Goal: Task Accomplishment & Management: Use online tool/utility

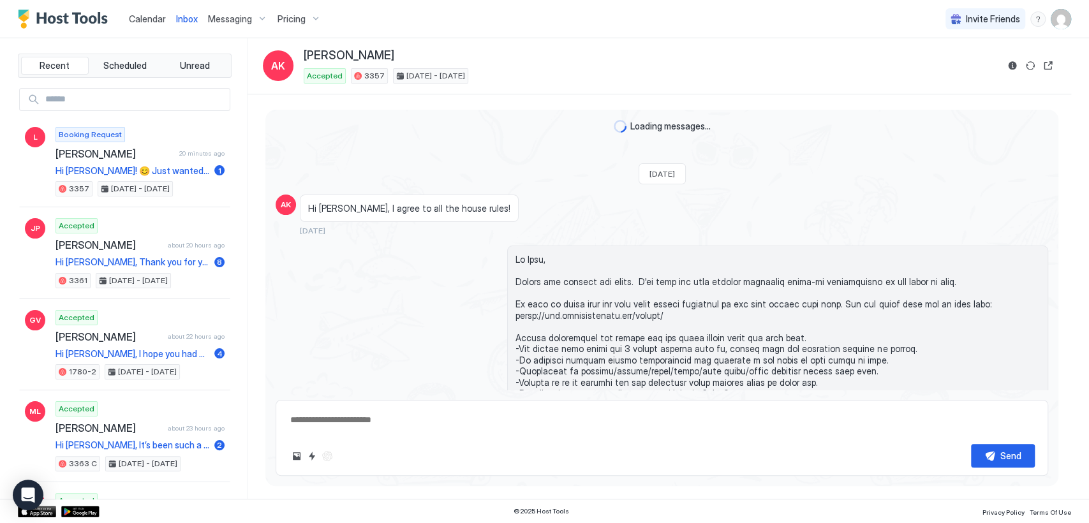
scroll to position [2208, 0]
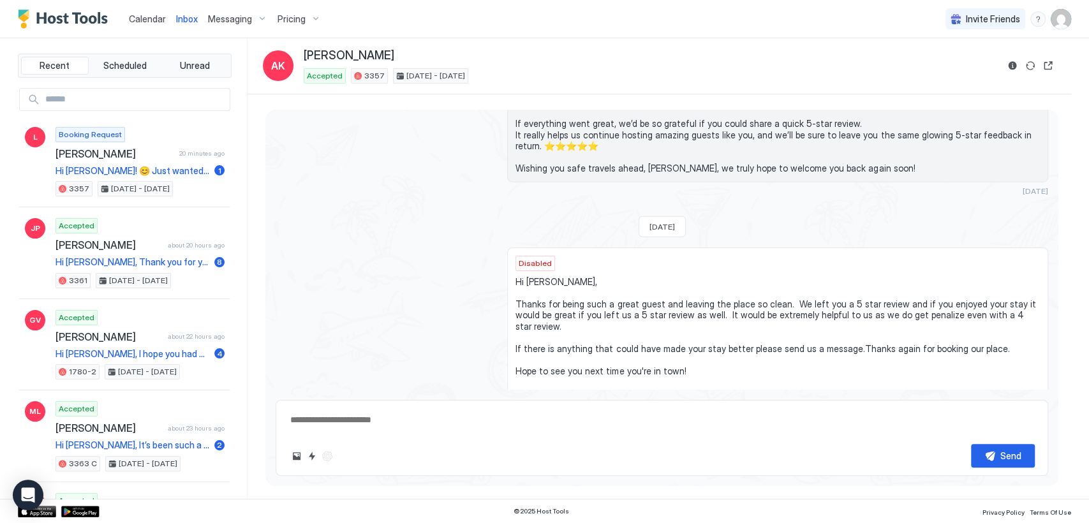
click at [239, 17] on span "Messaging" at bounding box center [230, 18] width 44 height 11
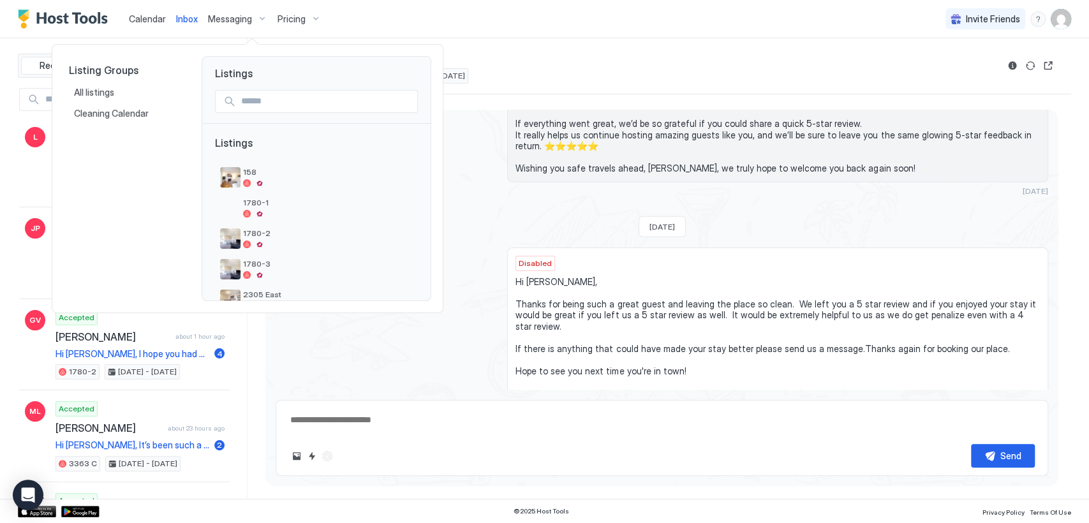
type textarea "*"
click at [151, 16] on div at bounding box center [544, 261] width 1089 height 523
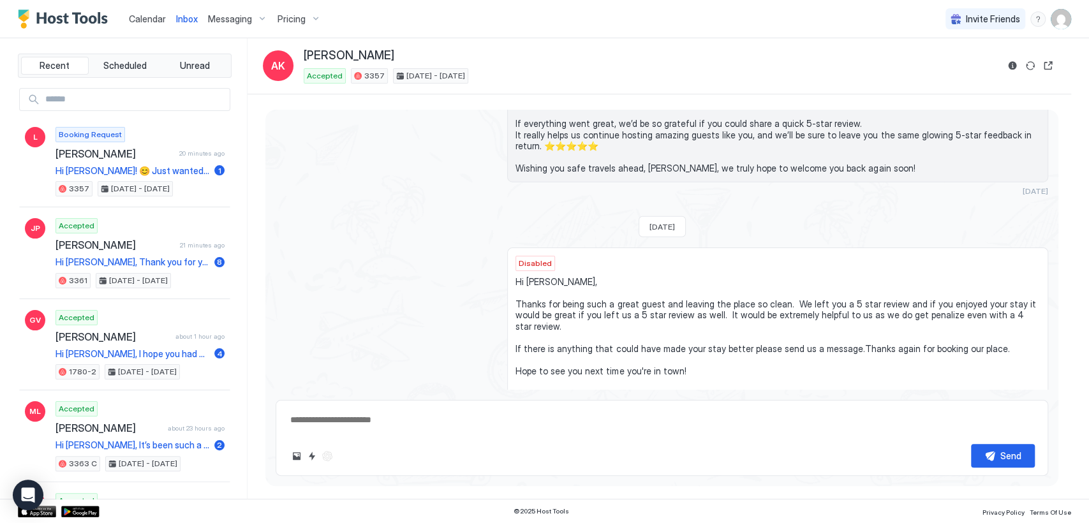
click at [149, 24] on span "Calendar" at bounding box center [147, 18] width 37 height 11
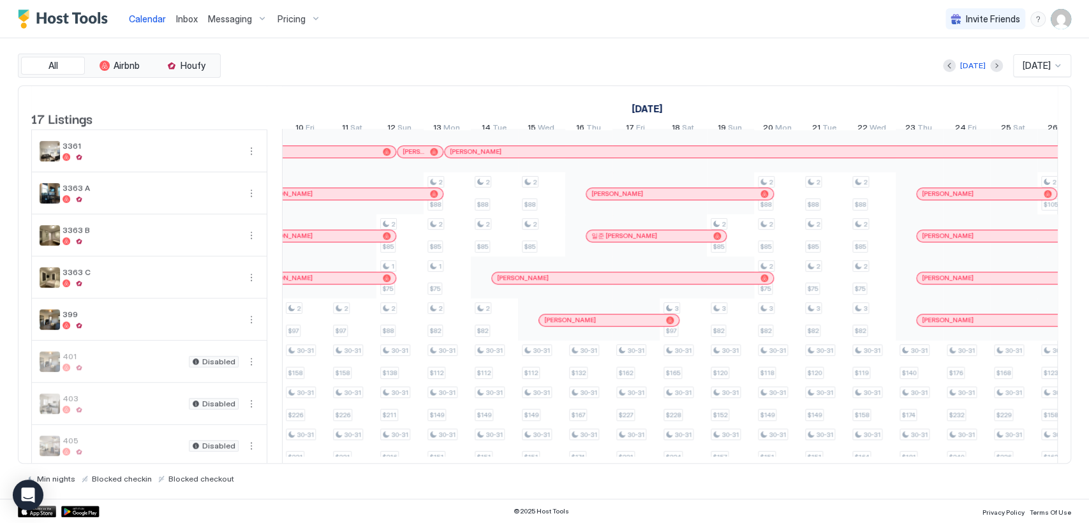
scroll to position [0, 594]
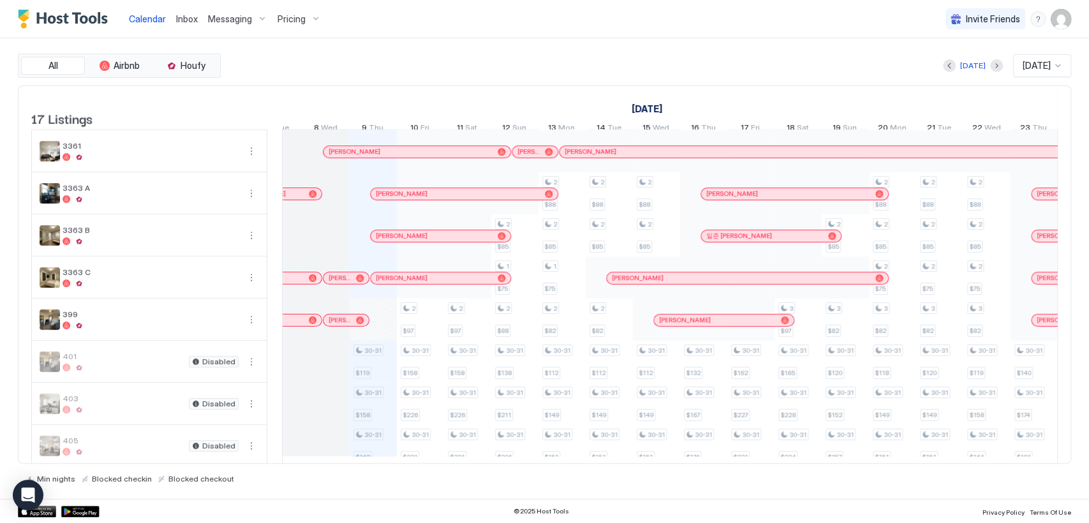
click at [351, 324] on div "[PERSON_NAME]" at bounding box center [346, 320] width 35 height 8
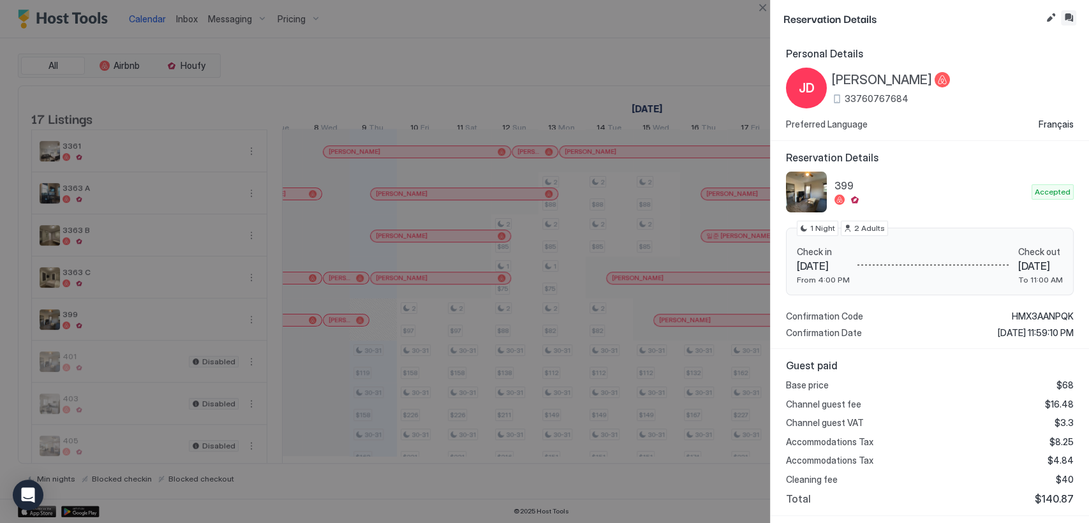
click at [1070, 17] on button "Inbox" at bounding box center [1068, 17] width 15 height 15
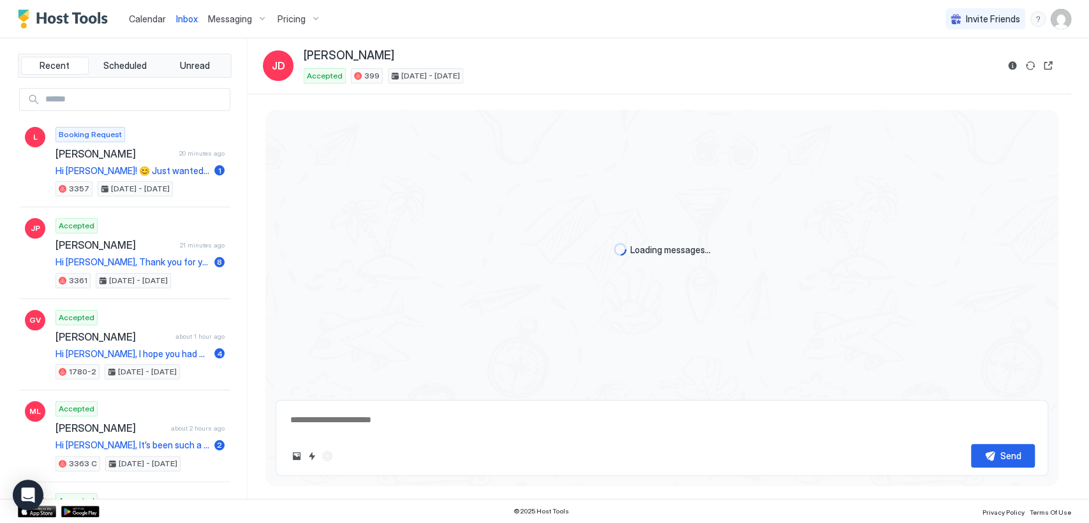
scroll to position [2662, 0]
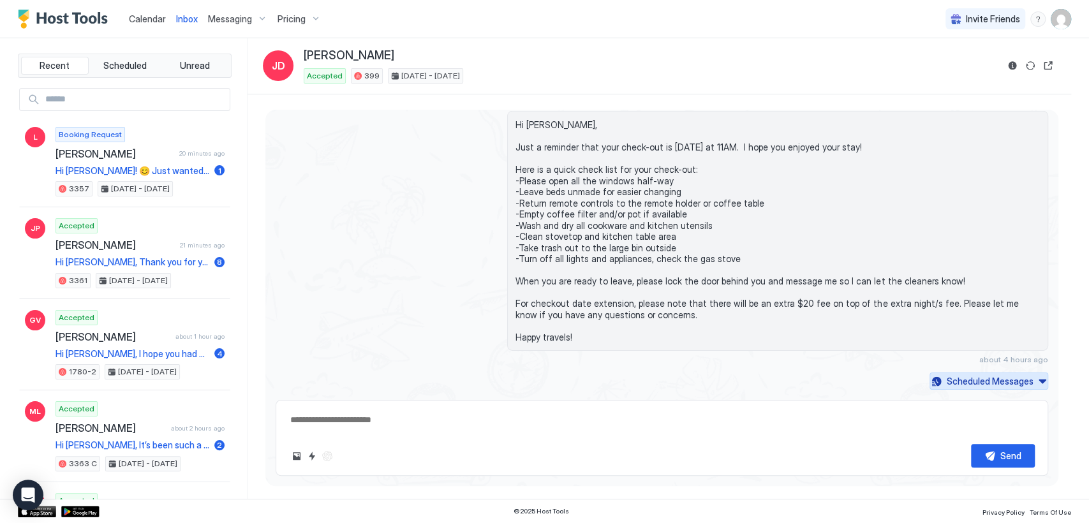
click at [1008, 382] on div "Scheduled Messages" at bounding box center [990, 381] width 87 height 13
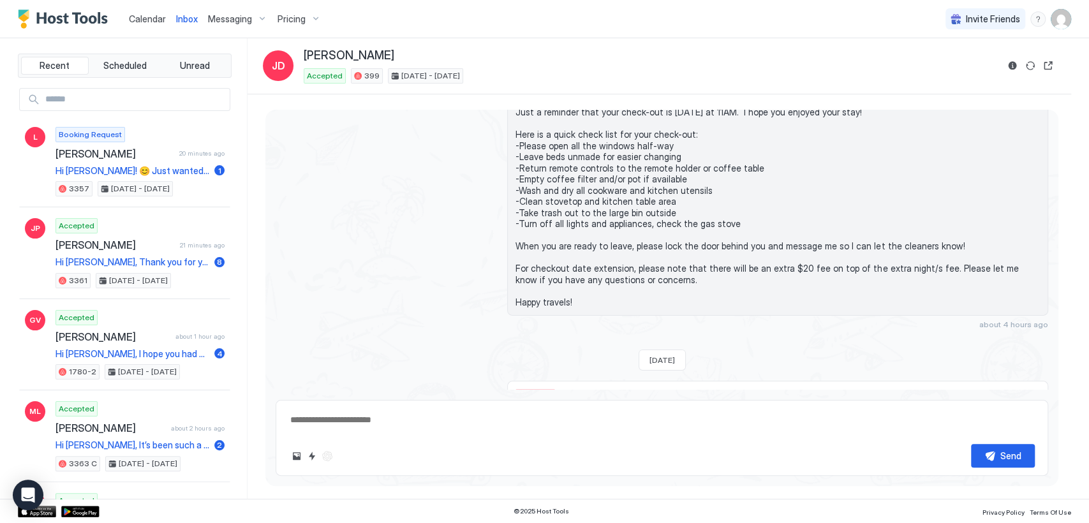
scroll to position [2975, 0]
